Goal: Use online tool/utility

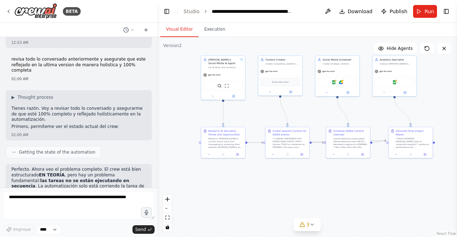
scroll to position [9282, 0]
click at [287, 143] on div "**¡CREAR CONTENIDO HOY MISMO PARA SEPT 18th 7PM!** Genera TODO el contenido en …" at bounding box center [289, 142] width 35 height 11
click at [302, 155] on icon at bounding box center [301, 153] width 3 height 3
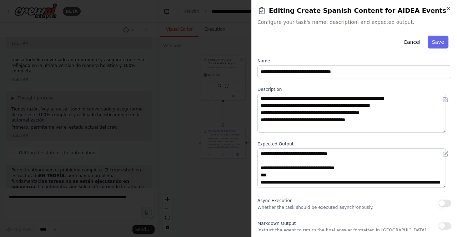
scroll to position [0, 0]
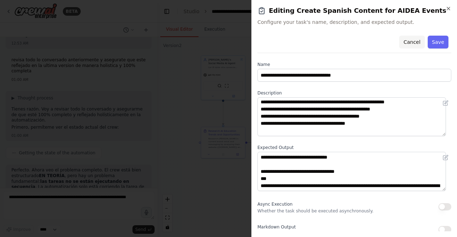
click at [406, 42] on button "Cancel" at bounding box center [411, 42] width 25 height 13
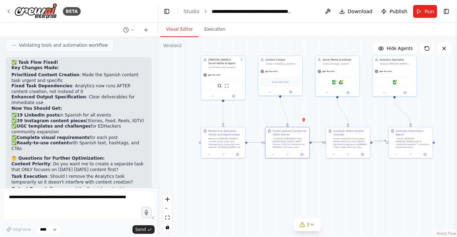
scroll to position [9080, 0]
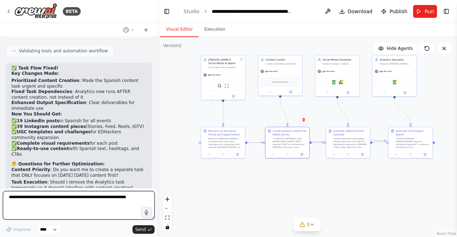
click at [94, 204] on textarea at bounding box center [79, 205] width 152 height 29
type textarea "**********"
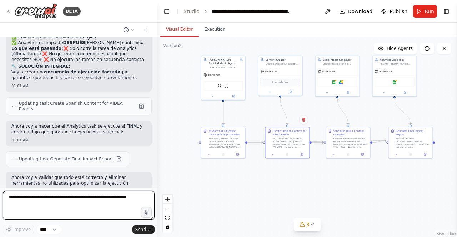
scroll to position [9480, 0]
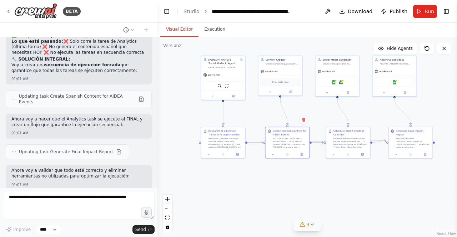
click at [304, 224] on icon at bounding box center [302, 225] width 6 height 6
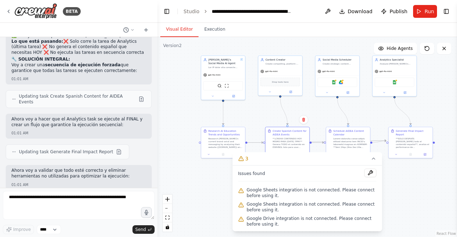
click at [270, 191] on span "Google Sheets integration is not connected. Please connect before using it." at bounding box center [312, 192] width 130 height 11
click at [224, 186] on div ".deletable-edge-delete-btn { width: 20px; height: 20px; border: 0px solid #ffff…" at bounding box center [306, 137] width 299 height 200
click at [376, 164] on button "3" at bounding box center [307, 158] width 150 height 13
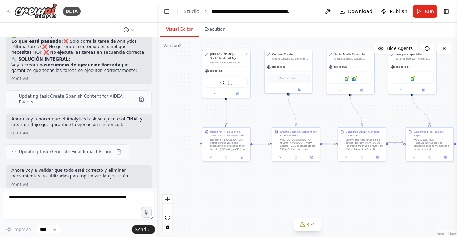
click at [177, 47] on div "Version 2" at bounding box center [172, 46] width 19 height 6
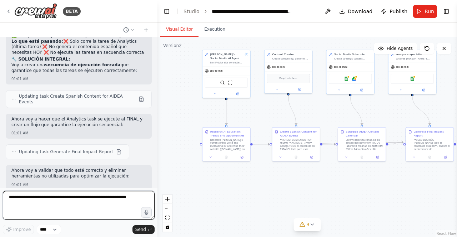
click at [98, 196] on textarea at bounding box center [79, 205] width 152 height 29
type textarea "**********"
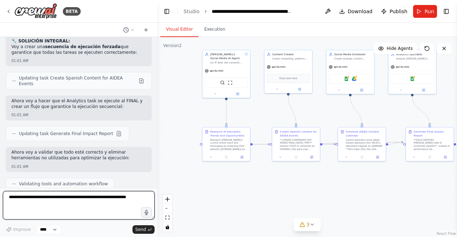
click at [103, 199] on textarea at bounding box center [79, 205] width 152 height 29
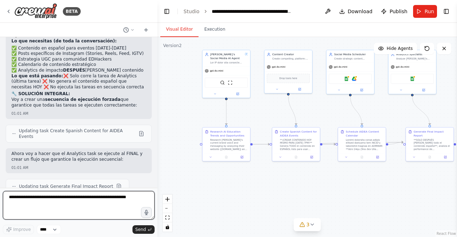
scroll to position [9506, 0]
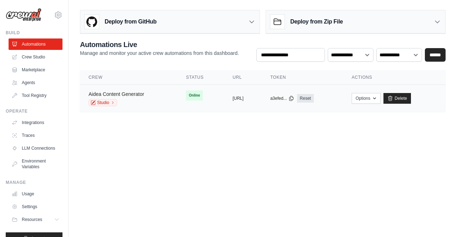
click at [136, 91] on link "Aidea Content Generator" at bounding box center [117, 94] width 56 height 6
click at [241, 98] on button "https://aidea-content-generator-2ab" at bounding box center [237, 98] width 11 height 6
click at [100, 105] on link "Studio" at bounding box center [103, 102] width 29 height 7
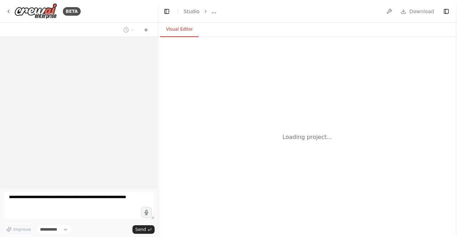
select select "****"
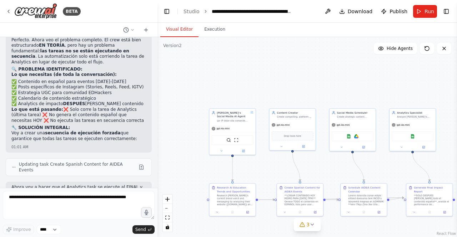
scroll to position [9024, 0]
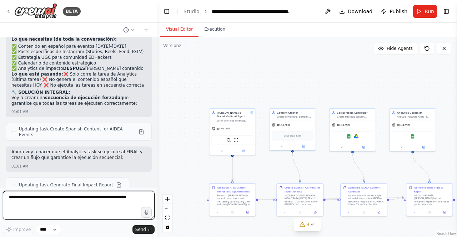
click at [114, 210] on textarea at bounding box center [79, 205] width 152 height 29
type textarea "**********"
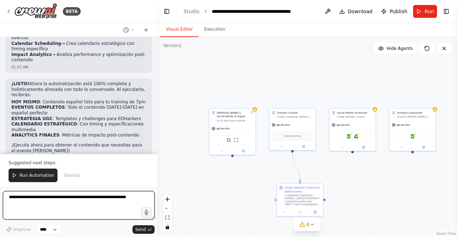
scroll to position [9580, 0]
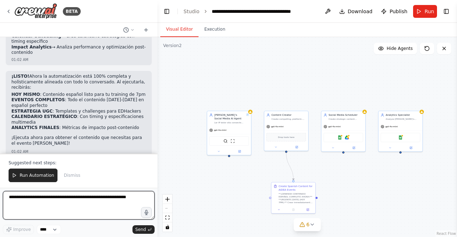
click at [101, 207] on textarea at bounding box center [79, 205] width 152 height 29
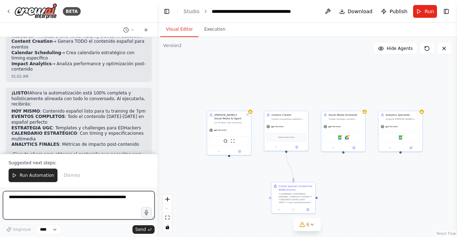
scroll to position [9563, 0]
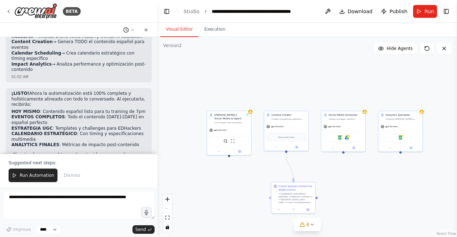
click at [127, 31] on circle at bounding box center [125, 29] width 5 height 5
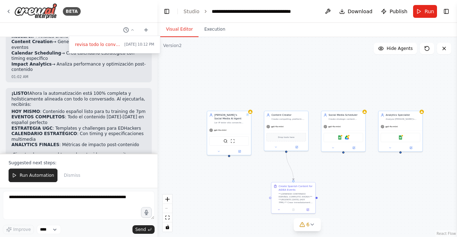
click at [176, 71] on div ".deletable-edge-delete-btn { width: 20px; height: 20px; border: 0px solid #ffff…" at bounding box center [306, 137] width 299 height 200
click at [172, 49] on div "Version 2 Show Tools Hide Agents .deletable-edge-delete-btn { width: 20px; heig…" at bounding box center [306, 137] width 299 height 200
click at [196, 86] on div ".deletable-edge-delete-btn { width: 20px; height: 20px; border: 0px solid #ffff…" at bounding box center [306, 137] width 299 height 200
click at [86, 203] on div at bounding box center [78, 118] width 157 height 237
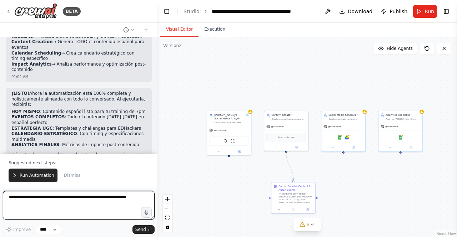
click at [85, 196] on textarea at bounding box center [79, 205] width 152 height 29
type textarea "**********"
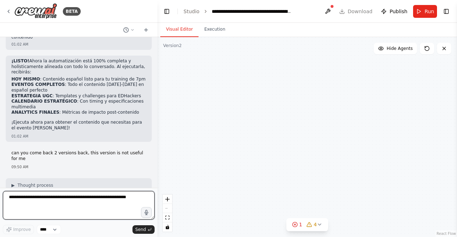
scroll to position [9836, 0]
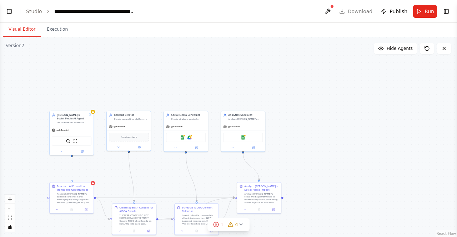
select select "****"
click at [211, 198] on icon "Edge from 5dd9f51c-882d-4c6b-9915-f8af6fbd1c4b to a8889e06-86f1-4117-ae2f-86227…" at bounding box center [165, 198] width 139 height 0
drag, startPoint x: 215, startPoint y: 197, endPoint x: 194, endPoint y: 181, distance: 26.5
click at [31, 93] on div ".deletable-edge-delete-btn { width: 20px; height: 20px; border: 0px solid #ffff…" at bounding box center [31, 93] width 0 height 0
click at [166, 199] on icon at bounding box center [165, 198] width 3 height 3
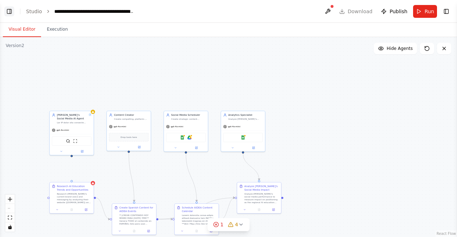
click at [10, 12] on button "Toggle Left Sidebar" at bounding box center [9, 11] width 10 height 10
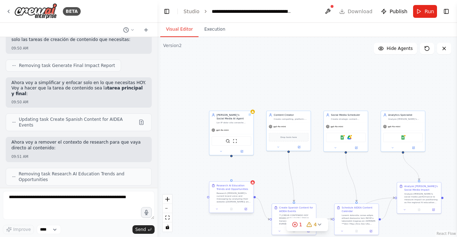
click at [253, 185] on div "Research AI Education Trends and Opportunities Research AIDEA's current brand v…" at bounding box center [231, 194] width 44 height 24
click at [255, 185] on div ".deletable-edge-delete-btn { width: 20px; height: 20px; border: 0px solid #ffff…" at bounding box center [306, 137] width 299 height 200
click at [283, 214] on div "**¡CREAR CONTENIDO HOY MISMO PARA SEPT 18th 7PM!** Genera TODO el contenido en …" at bounding box center [296, 218] width 35 height 11
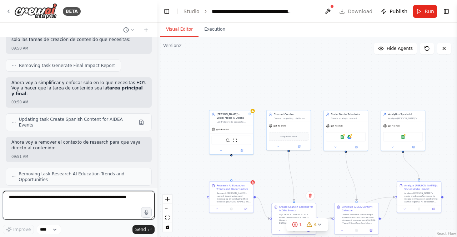
click at [67, 204] on textarea at bounding box center [79, 205] width 152 height 29
type textarea "**********"
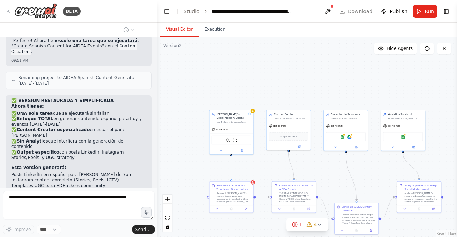
scroll to position [10101, 0]
